Goal: Information Seeking & Learning: Learn about a topic

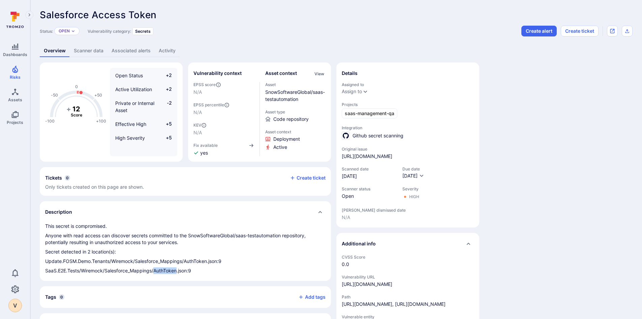
click at [263, 218] on div "Description" at bounding box center [185, 212] width 291 height 22
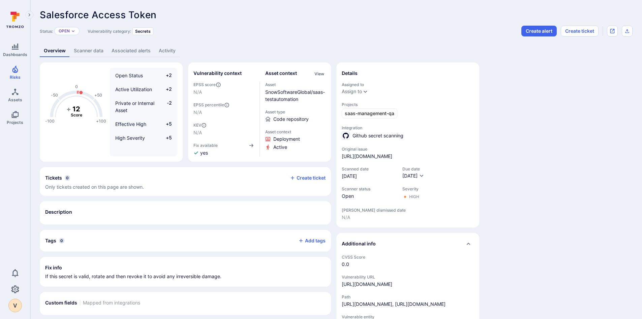
click at [161, 213] on div "Description" at bounding box center [185, 212] width 280 height 12
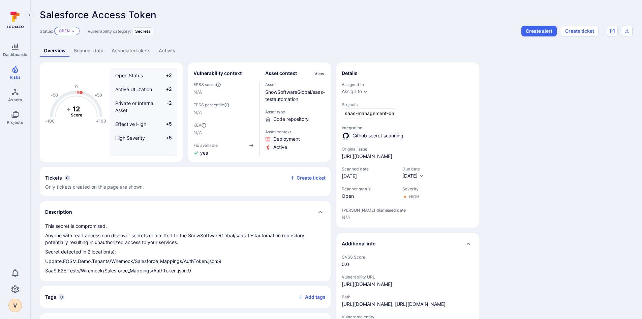
click at [74, 35] on div "Open" at bounding box center [66, 31] width 25 height 8
click at [522, 143] on div "-100 -50 0 +50 +100 + 12 Score Open Status +2 Active Utilization +2 Private or …" at bounding box center [336, 216] width 593 height 308
click at [11, 290] on icon "Settings" at bounding box center [15, 289] width 8 height 8
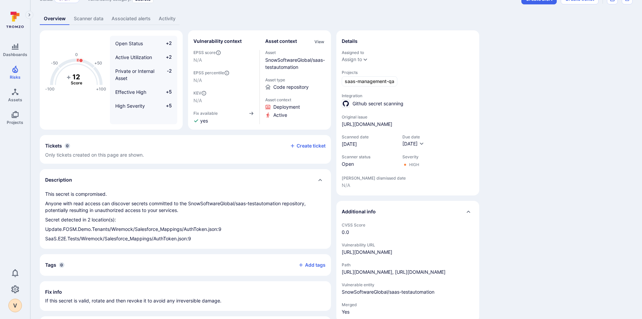
scroll to position [34, 0]
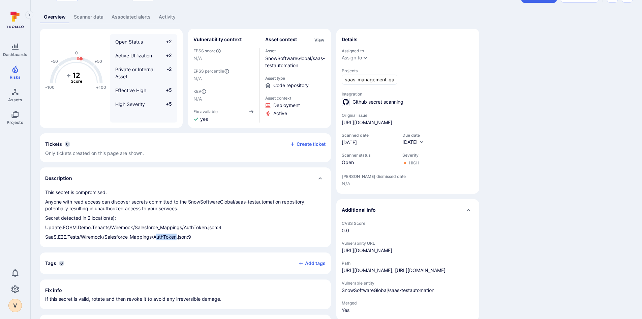
drag, startPoint x: 156, startPoint y: 239, endPoint x: 177, endPoint y: 239, distance: 20.6
click at [177, 239] on p "SaaS.E2E.Tests/Wiremock/Salesforce_Mappings/AuthToken.json:9" at bounding box center [185, 236] width 280 height 7
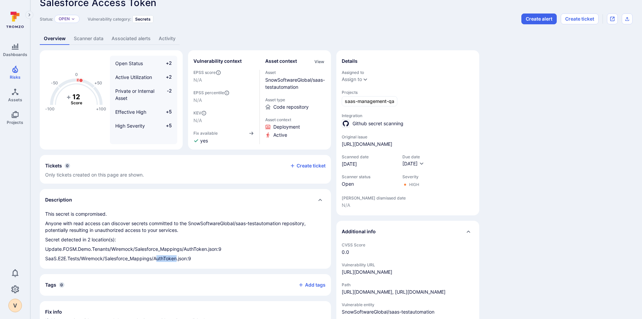
scroll to position [0, 0]
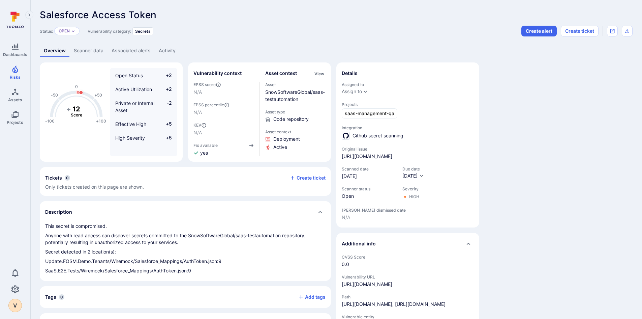
click at [128, 237] on p "Anyone with read access can discover secrets committed to the SnowSoftwareGloba…" at bounding box center [185, 238] width 280 height 13
click at [86, 53] on link "Scanner data" at bounding box center [89, 50] width 38 height 12
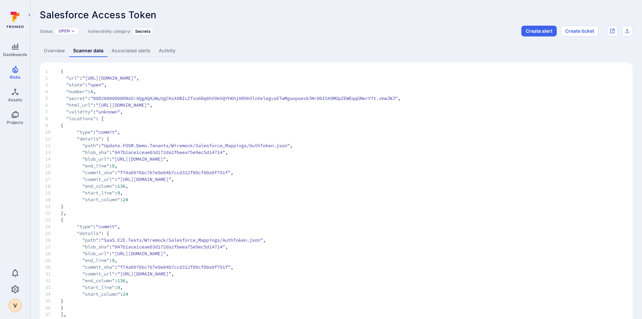
click at [55, 50] on link "Overview" at bounding box center [54, 50] width 29 height 12
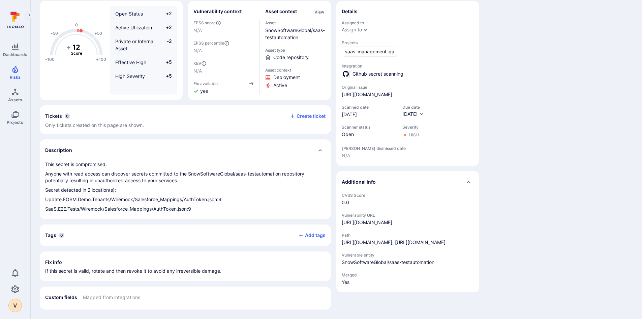
scroll to position [86, 0]
drag, startPoint x: 46, startPoint y: 174, endPoint x: 225, endPoint y: 176, distance: 179.0
click at [225, 196] on p "Update.FOSM.Demo.Tenants/Wiremock/Salesforce_Mappings/AuthToken.json:9" at bounding box center [185, 199] width 280 height 7
click at [202, 196] on p "Update.FOSM.Demo.Tenants/Wiremock/Salesforce_Mappings/AuthToken.json:9" at bounding box center [185, 199] width 280 height 7
